Goal: Information Seeking & Learning: Learn about a topic

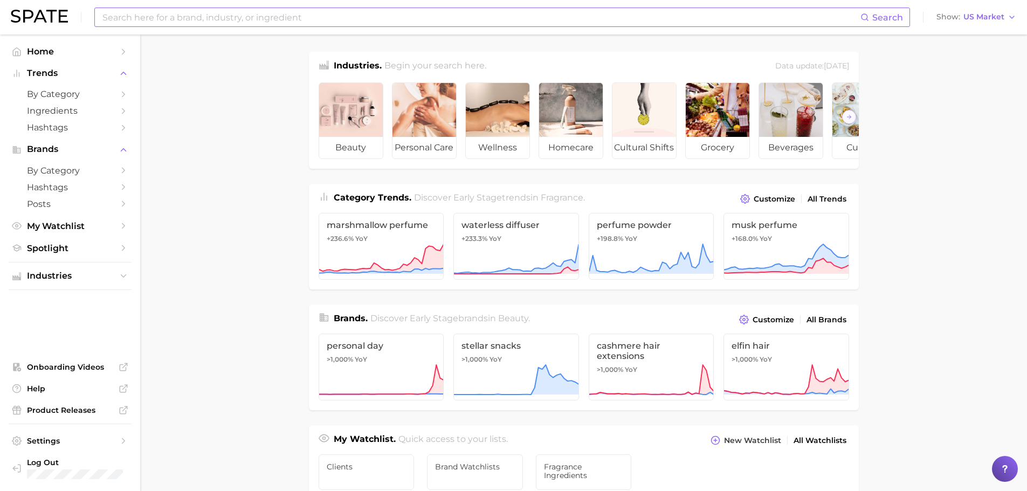
click at [272, 19] on input at bounding box center [480, 17] width 759 height 18
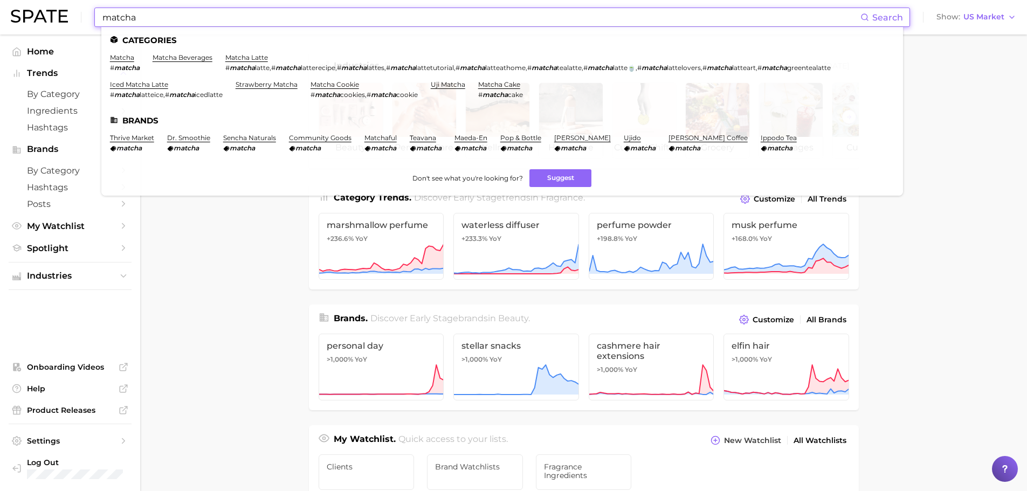
click at [182, 12] on input "matcha" at bounding box center [480, 17] width 759 height 18
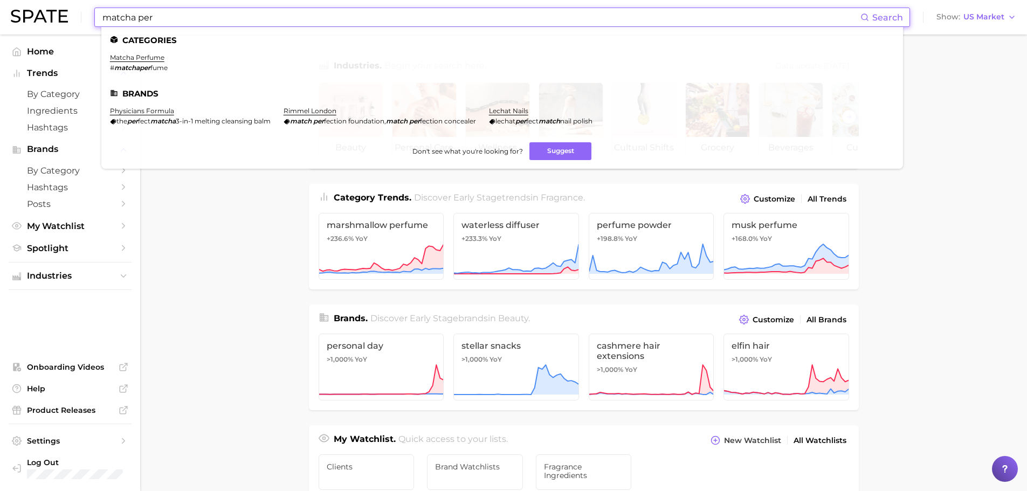
type input "matcha per"
click at [152, 60] on li "matcha perfume # matchaper fume" at bounding box center [139, 62] width 58 height 18
click at [152, 59] on link "matcha perfume" at bounding box center [137, 57] width 54 height 8
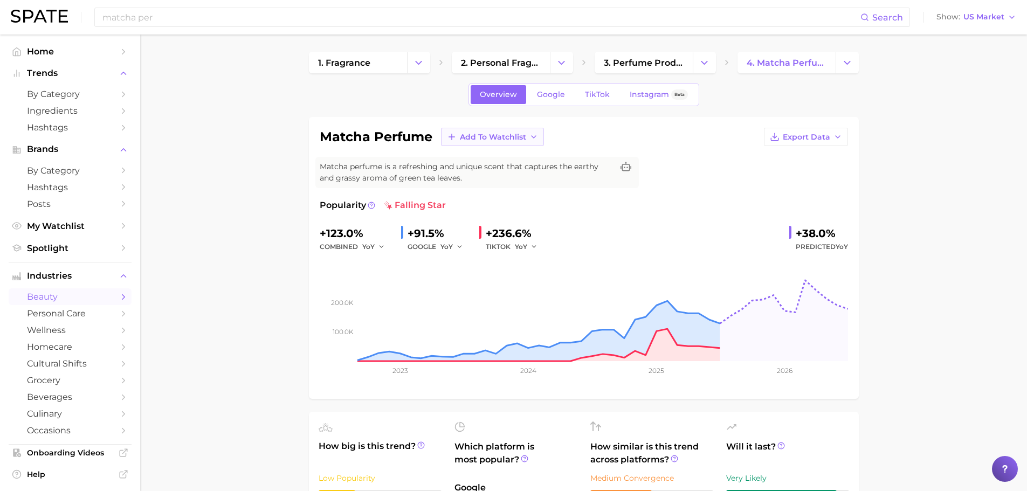
click at [532, 138] on icon "button" at bounding box center [533, 137] width 9 height 9
click at [514, 178] on span "Fragrance Ingredients" at bounding box center [502, 176] width 87 height 9
click at [592, 99] on span "TikTok" at bounding box center [597, 94] width 25 height 9
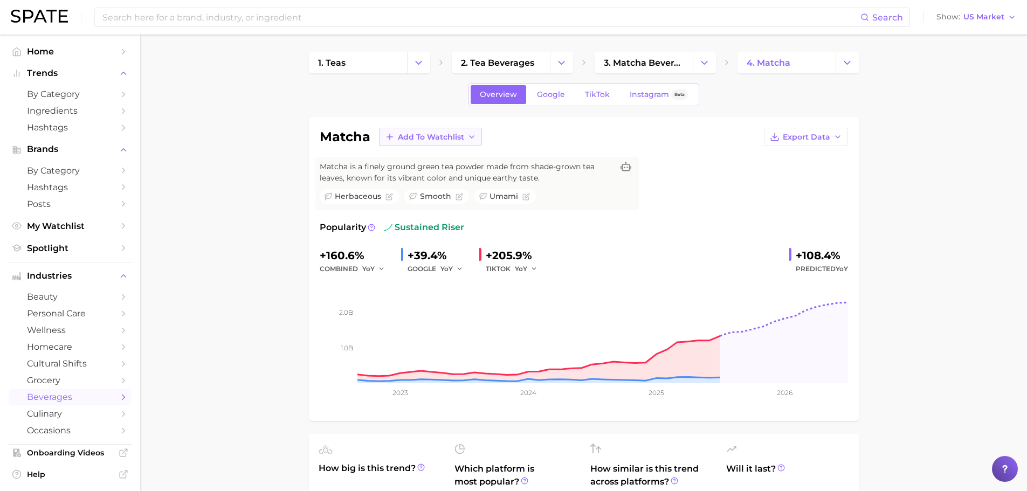
click at [420, 133] on span "Add to Watchlist" at bounding box center [431, 137] width 66 height 9
click at [426, 178] on span "Fragrance Ingredients" at bounding box center [440, 176] width 87 height 9
click at [610, 101] on link "TikTok" at bounding box center [597, 94] width 43 height 19
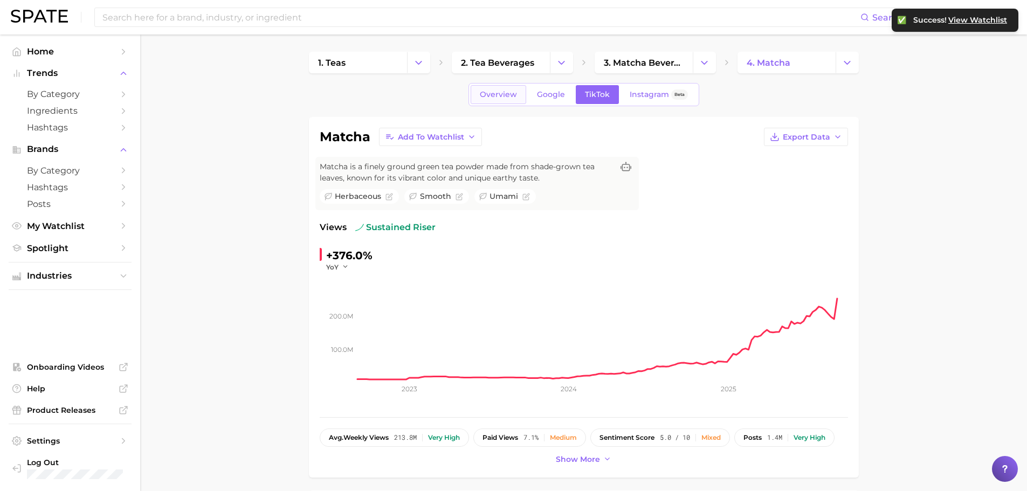
click at [494, 101] on link "Overview" at bounding box center [499, 94] width 56 height 19
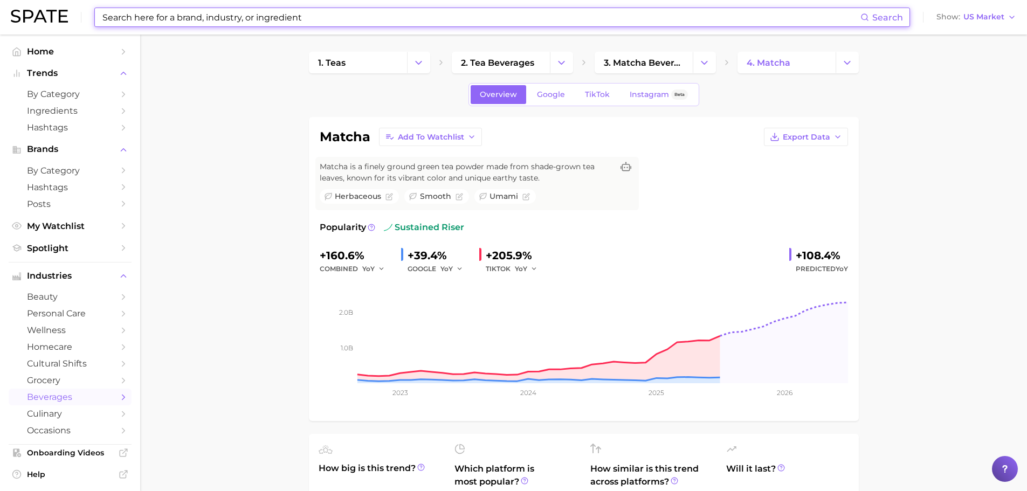
click at [237, 9] on input at bounding box center [480, 17] width 759 height 18
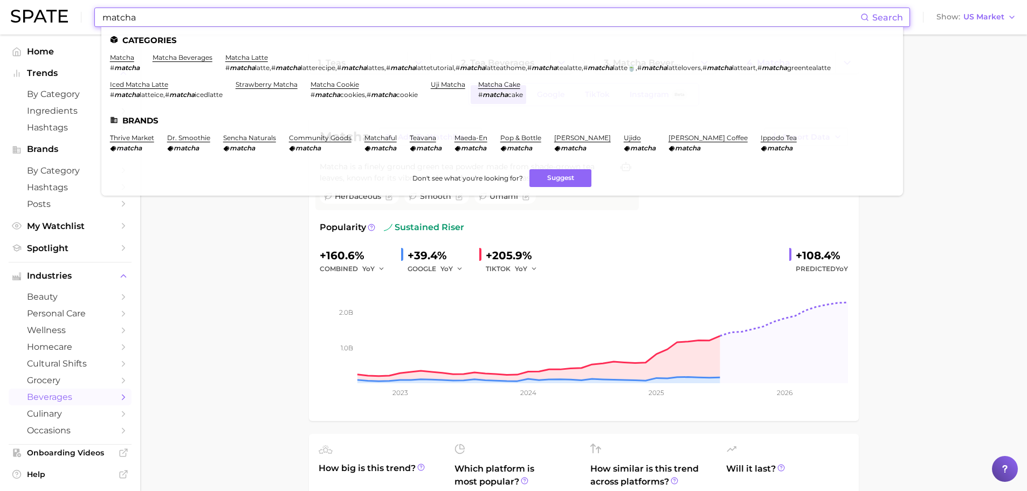
type input "matcha"
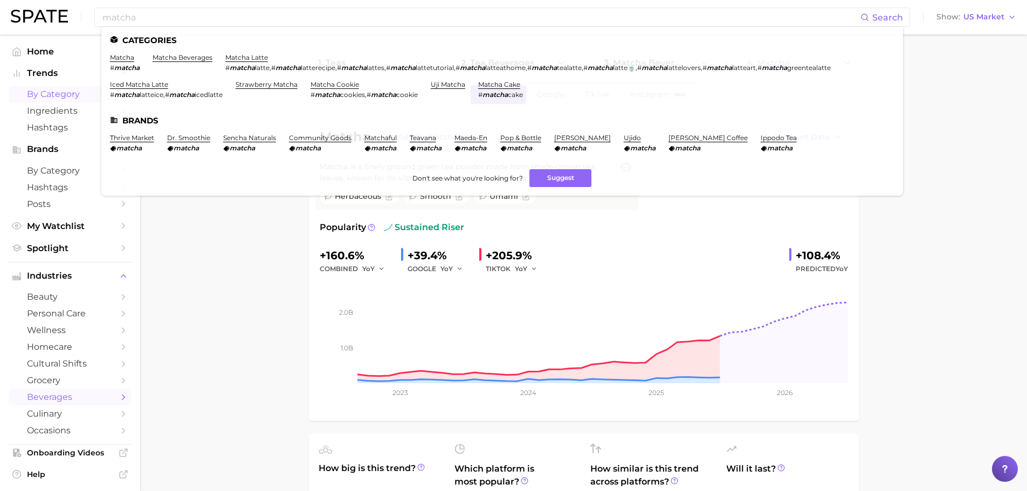
click at [59, 102] on link "by Category" at bounding box center [70, 94] width 123 height 17
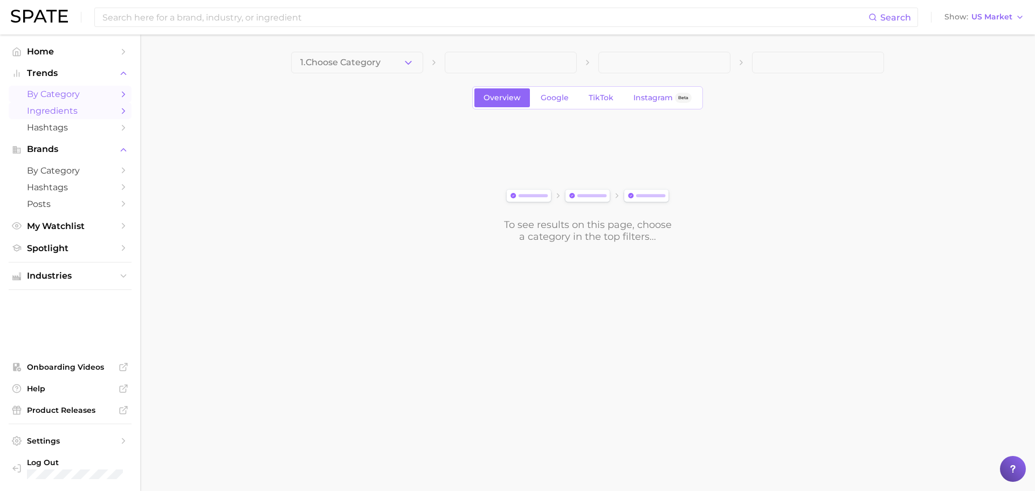
click at [64, 110] on span "Ingredients" at bounding box center [70, 111] width 86 height 10
click at [383, 52] on button "1. Choose Category" at bounding box center [357, 63] width 132 height 22
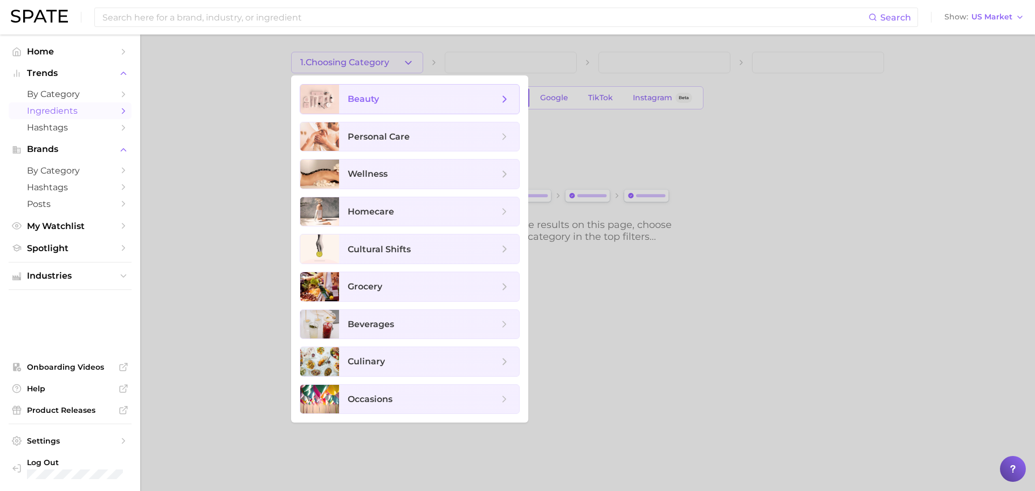
click at [400, 105] on span "beauty" at bounding box center [423, 99] width 151 height 12
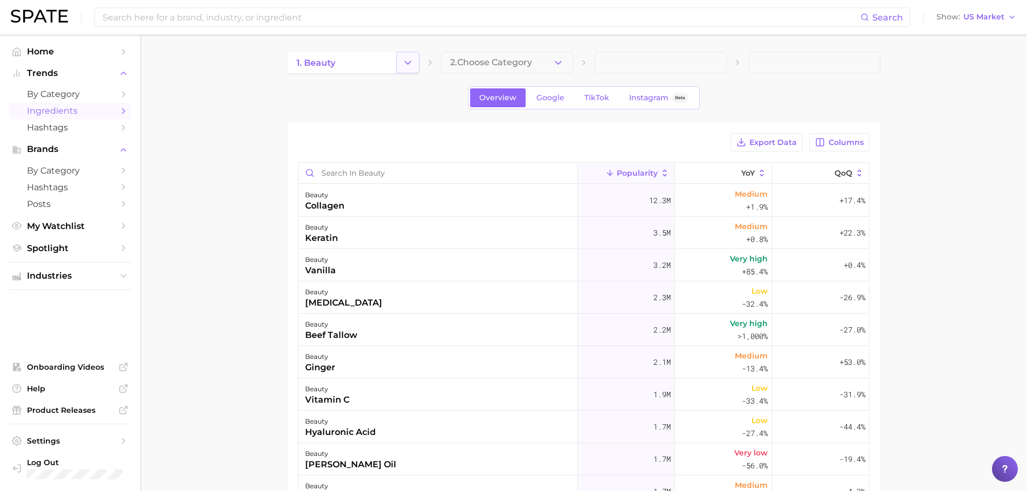
click at [403, 64] on icon "Change Category" at bounding box center [407, 62] width 11 height 11
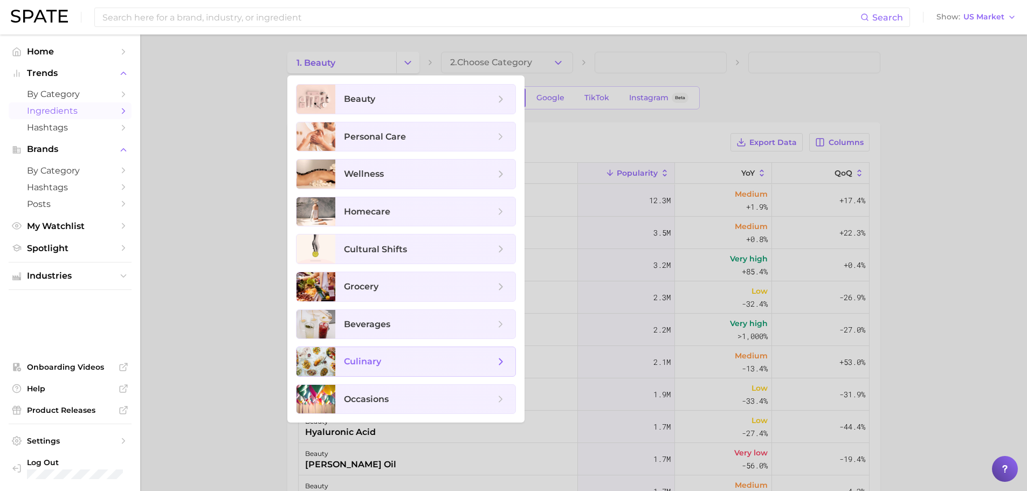
click at [419, 366] on span "culinary" at bounding box center [419, 362] width 151 height 12
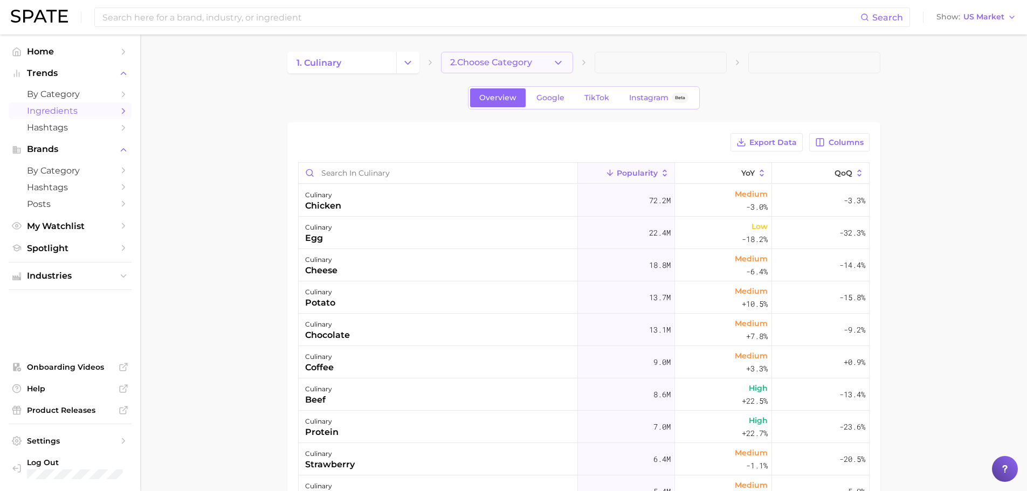
click at [519, 64] on span "2. Choose Category" at bounding box center [491, 63] width 82 height 10
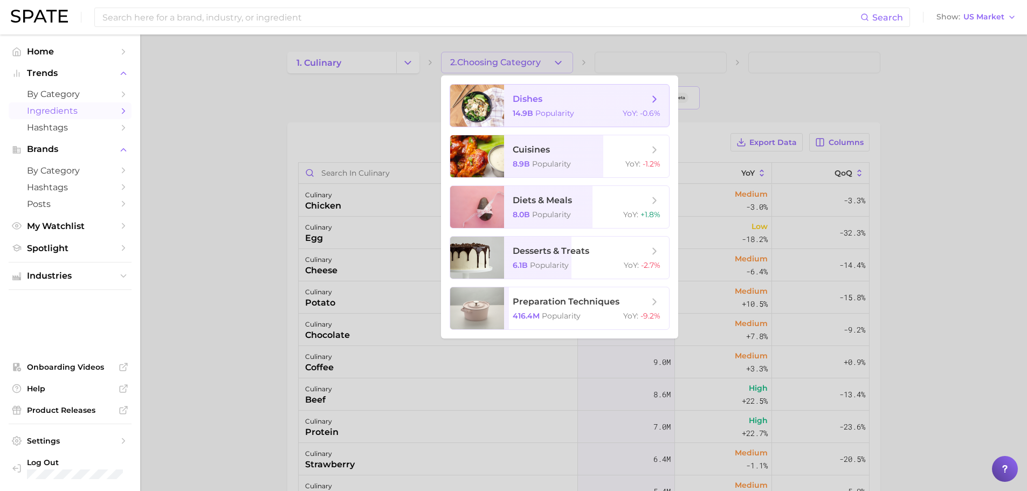
click at [582, 110] on div "14.9b Popularity YoY : -0.6%" at bounding box center [587, 113] width 148 height 10
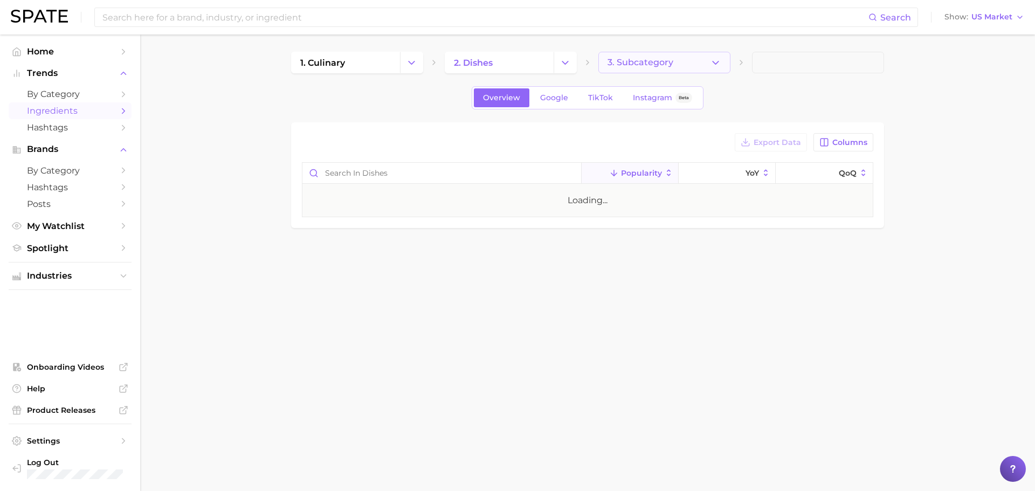
click at [689, 63] on button "3. Subcategory" at bounding box center [664, 63] width 132 height 22
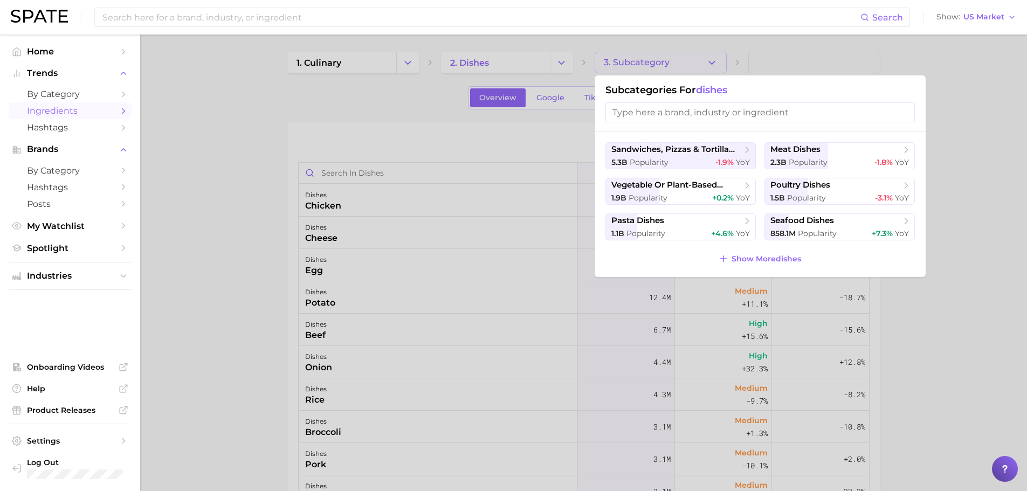
click at [716, 63] on div at bounding box center [513, 245] width 1027 height 491
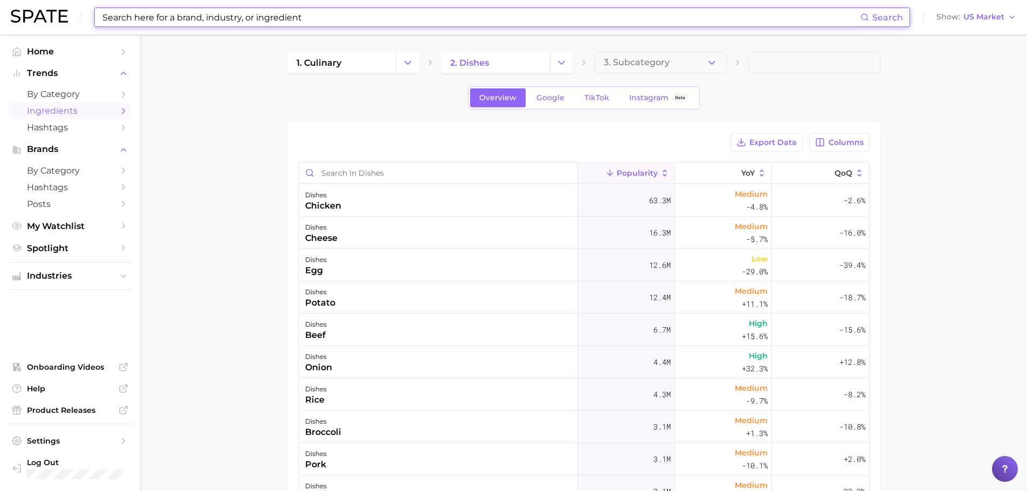
click at [291, 24] on input at bounding box center [480, 17] width 759 height 18
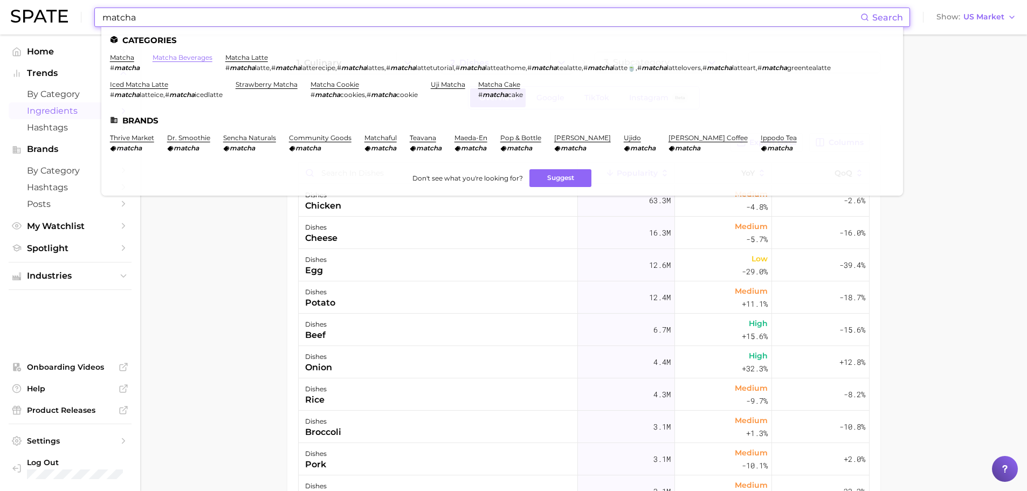
type input "matcha"
click at [202, 57] on link "matcha beverages" at bounding box center [183, 57] width 60 height 8
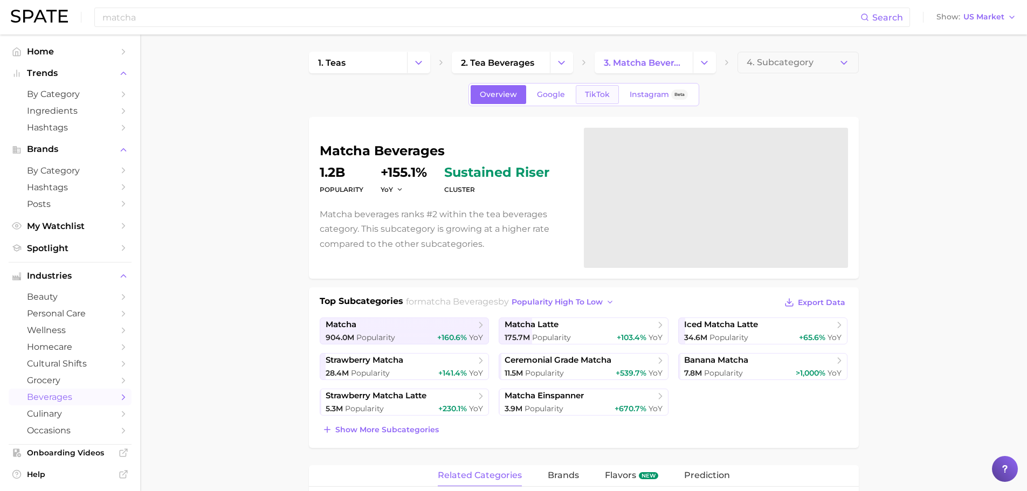
click at [597, 89] on link "TikTok" at bounding box center [597, 94] width 43 height 19
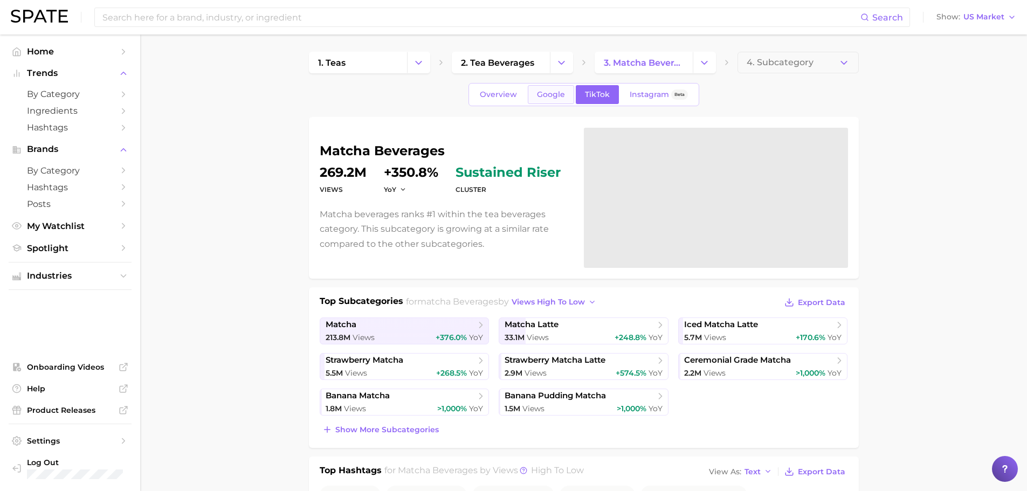
click at [546, 95] on span "Google" at bounding box center [551, 94] width 28 height 9
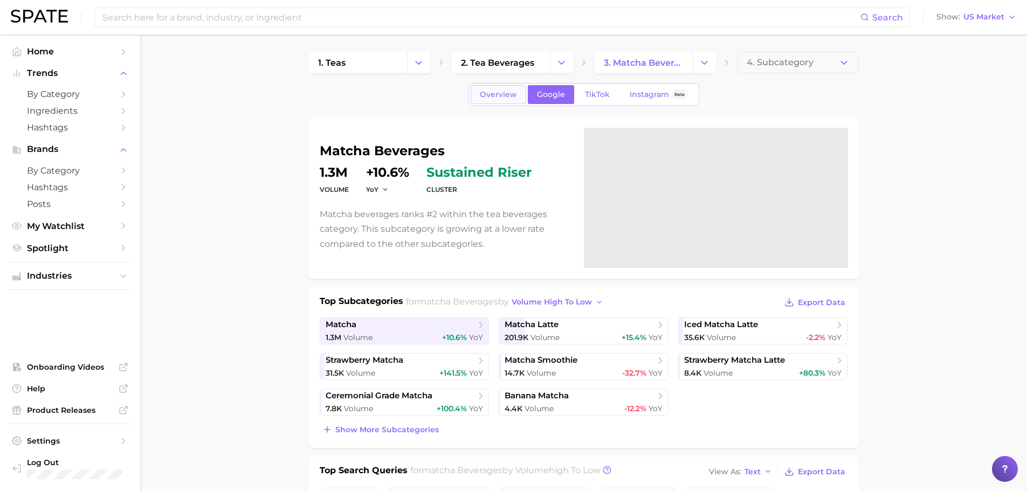
click at [499, 95] on span "Overview" at bounding box center [498, 94] width 37 height 9
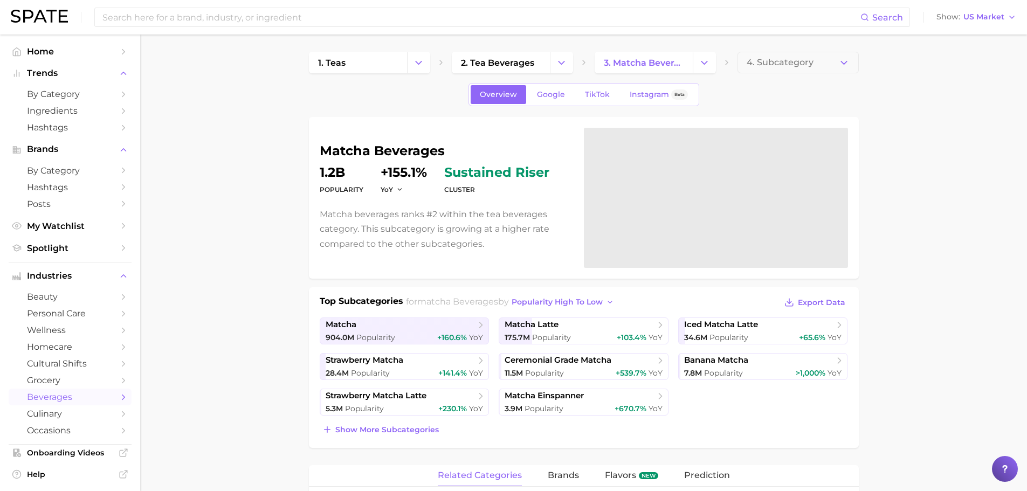
click at [479, 172] on span "sustained riser" at bounding box center [496, 172] width 105 height 13
click at [811, 59] on span "4. Subcategory" at bounding box center [779, 63] width 67 height 10
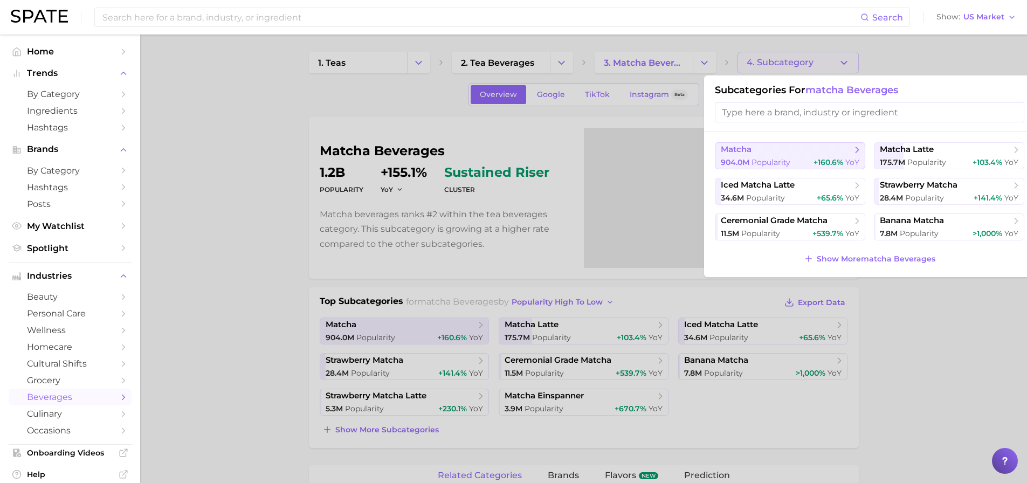
click at [832, 156] on button "matcha 904.0m Popularity +160.6% YoY" at bounding box center [790, 155] width 150 height 27
